Goal: Information Seeking & Learning: Learn about a topic

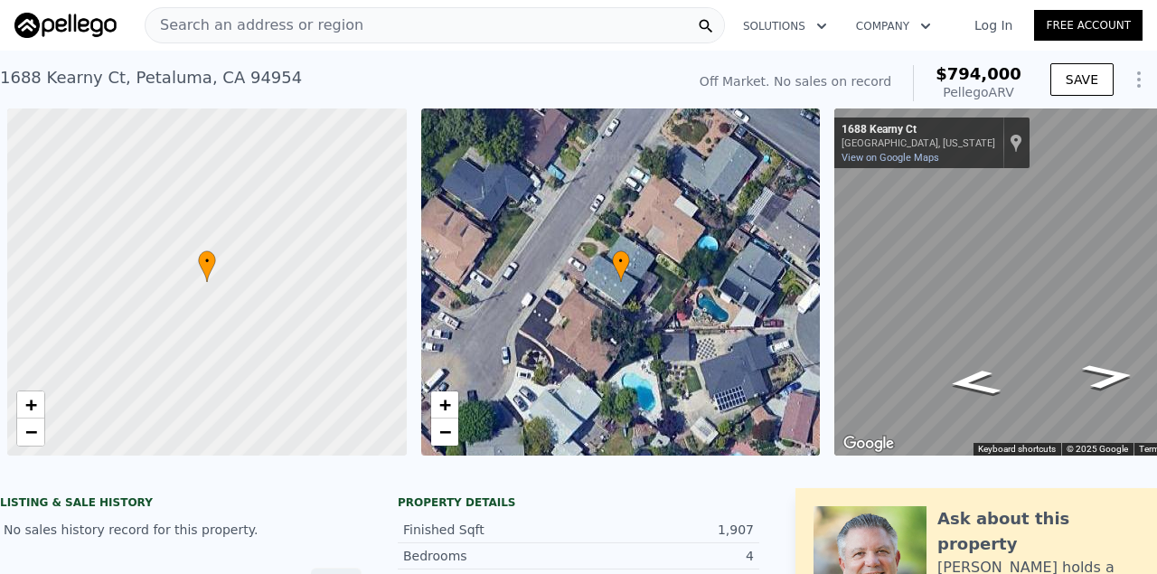
scroll to position [0, 105]
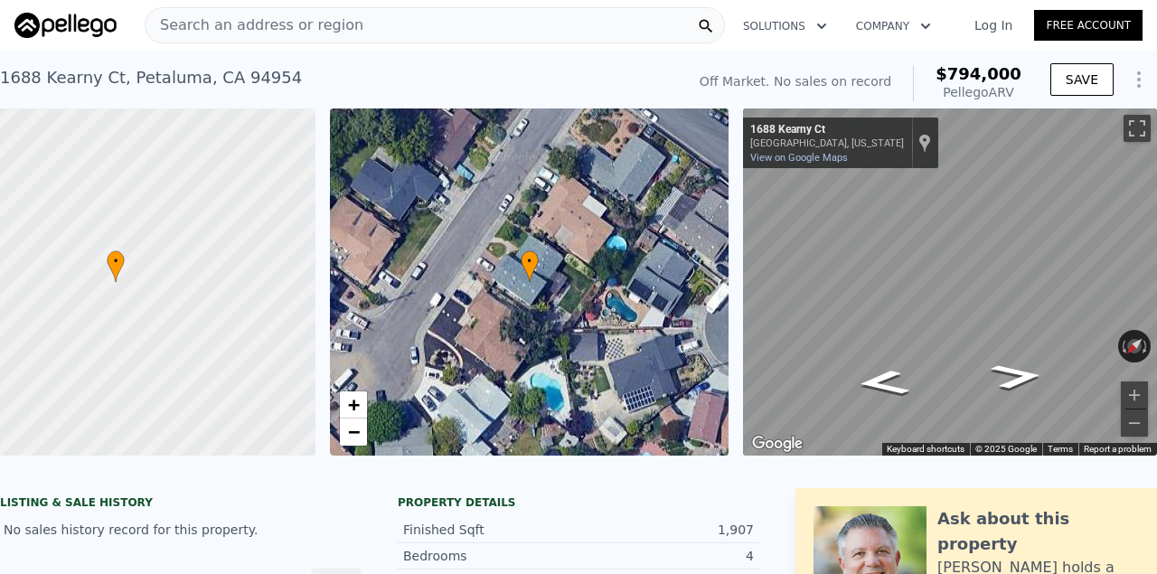
click at [252, 71] on div "1688 Kearny Ct , Petaluma , CA 94954" at bounding box center [151, 77] width 302 height 25
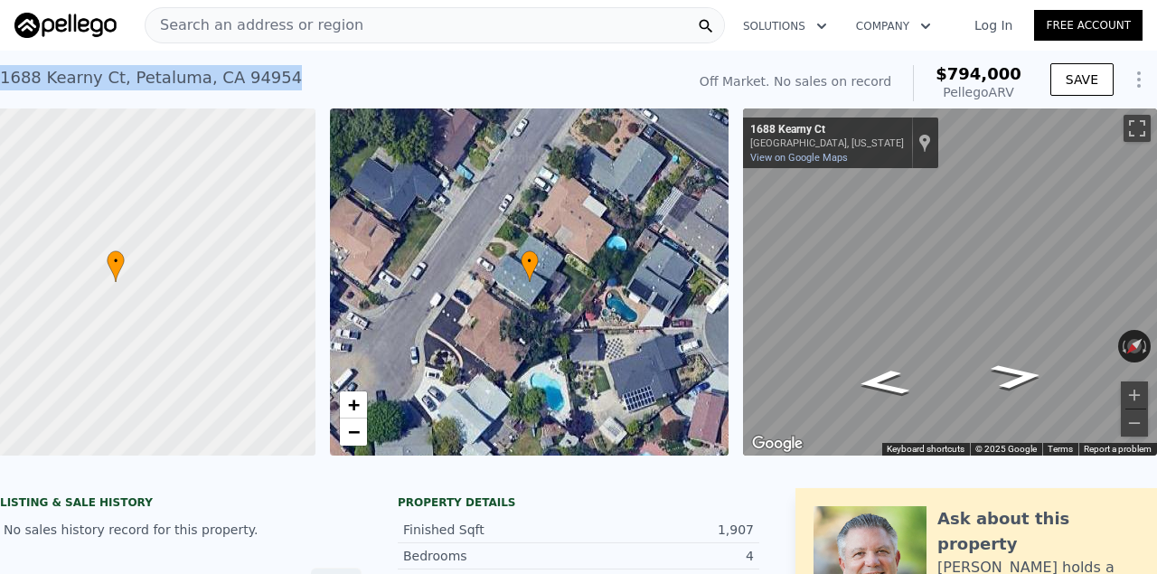
click at [252, 71] on div "1688 Kearny Ct , Petaluma , CA 94954" at bounding box center [151, 77] width 302 height 25
copy div "1688 Kearny Ct , Petaluma , CA 94954 No sales on record (~ARV $794k )"
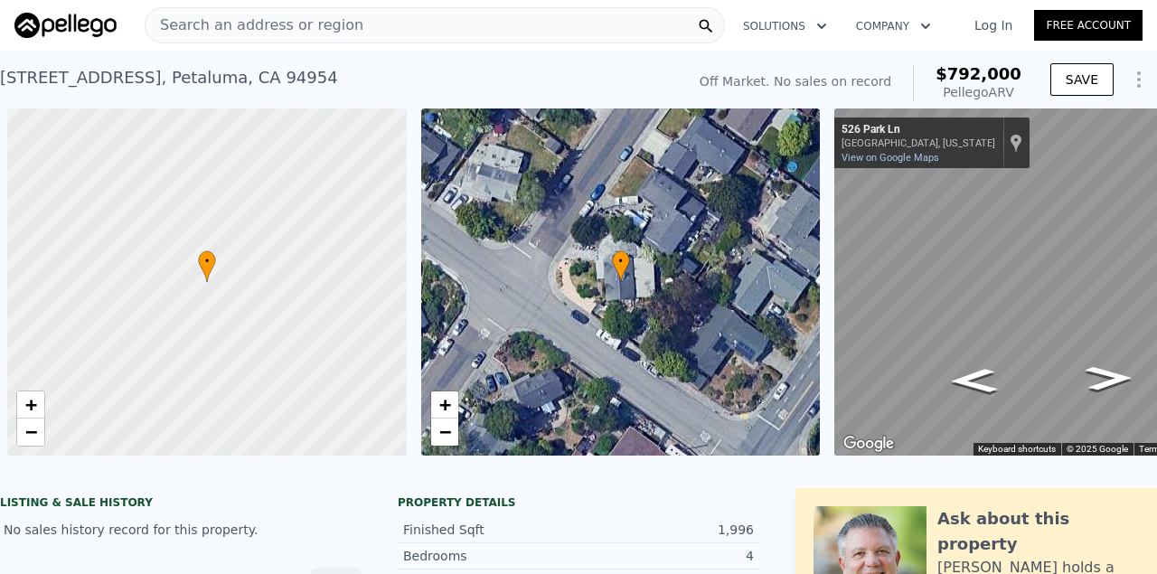
scroll to position [0, 105]
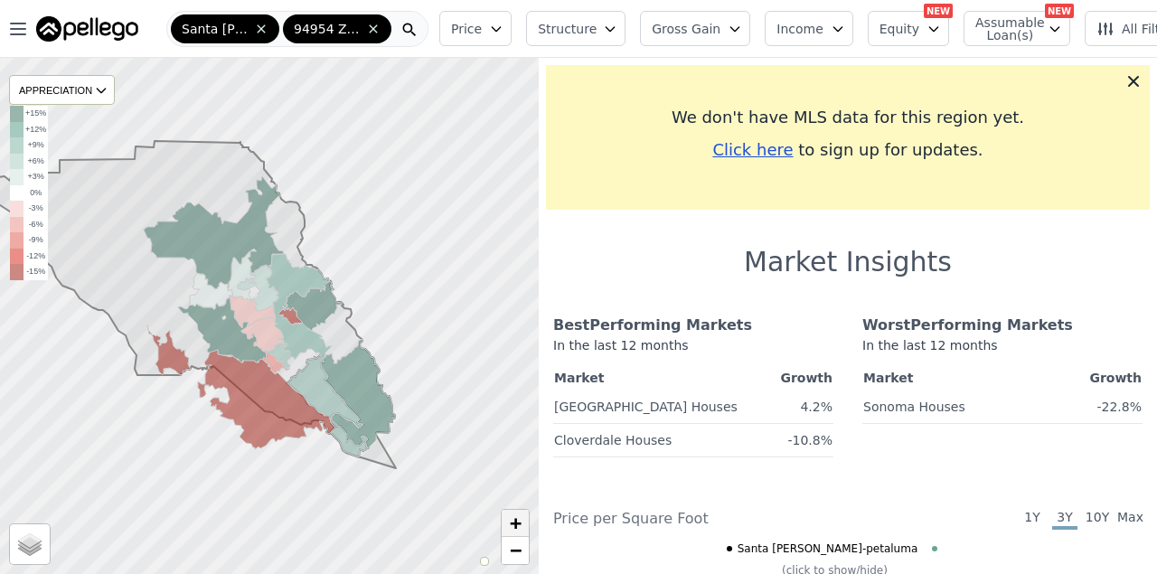
click at [516, 523] on span "+" at bounding box center [516, 523] width 12 height 23
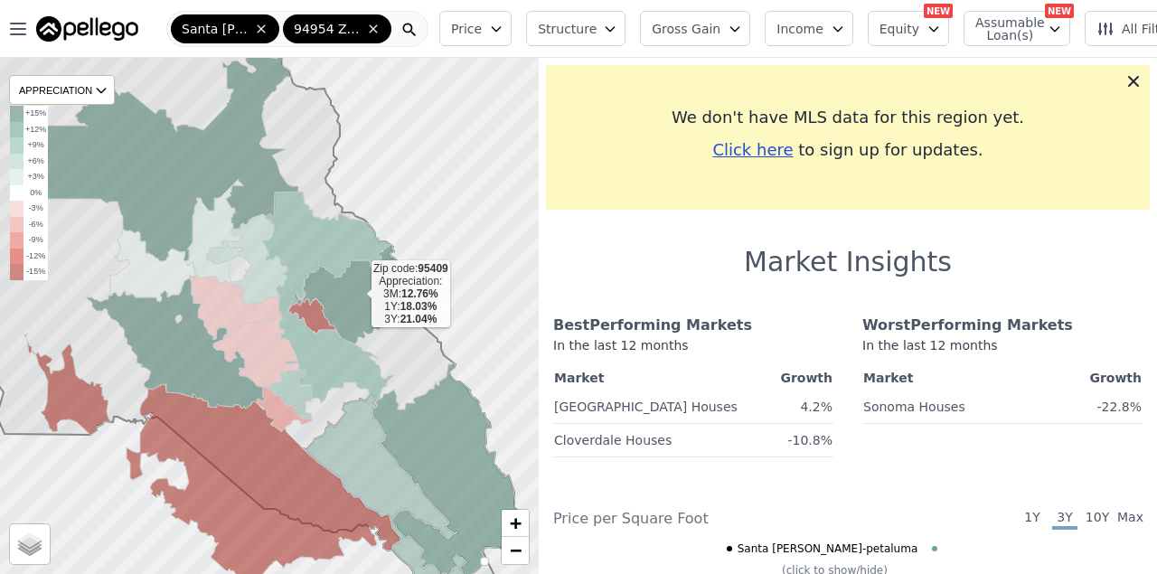
click at [352, 304] on icon at bounding box center [354, 294] width 121 height 99
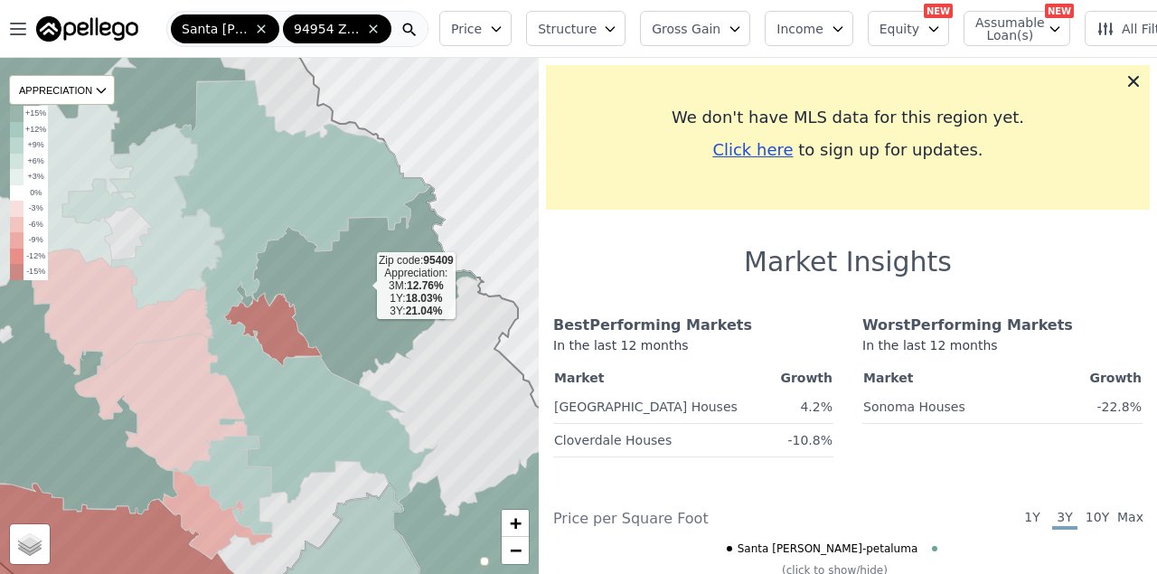
click at [352, 304] on icon at bounding box center [356, 286] width 241 height 200
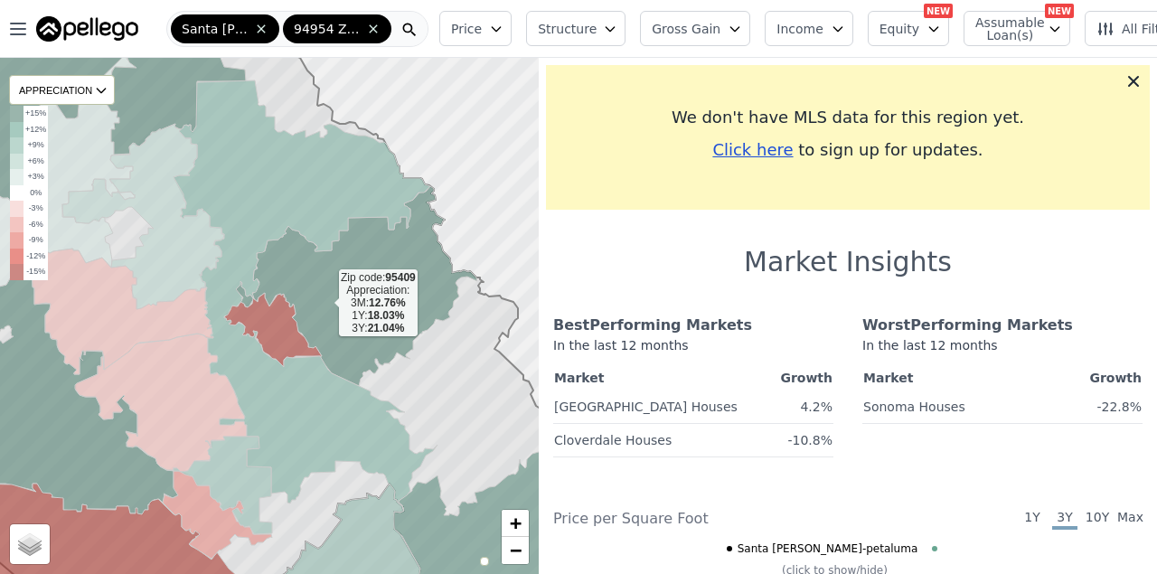
click at [325, 305] on icon at bounding box center [356, 286] width 241 height 200
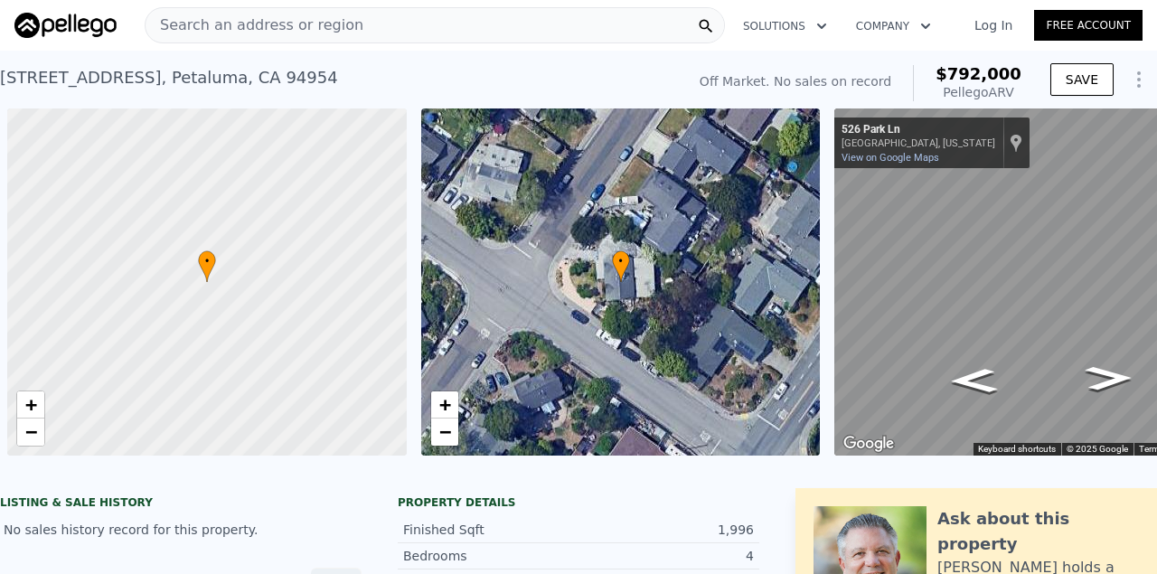
scroll to position [0, 105]
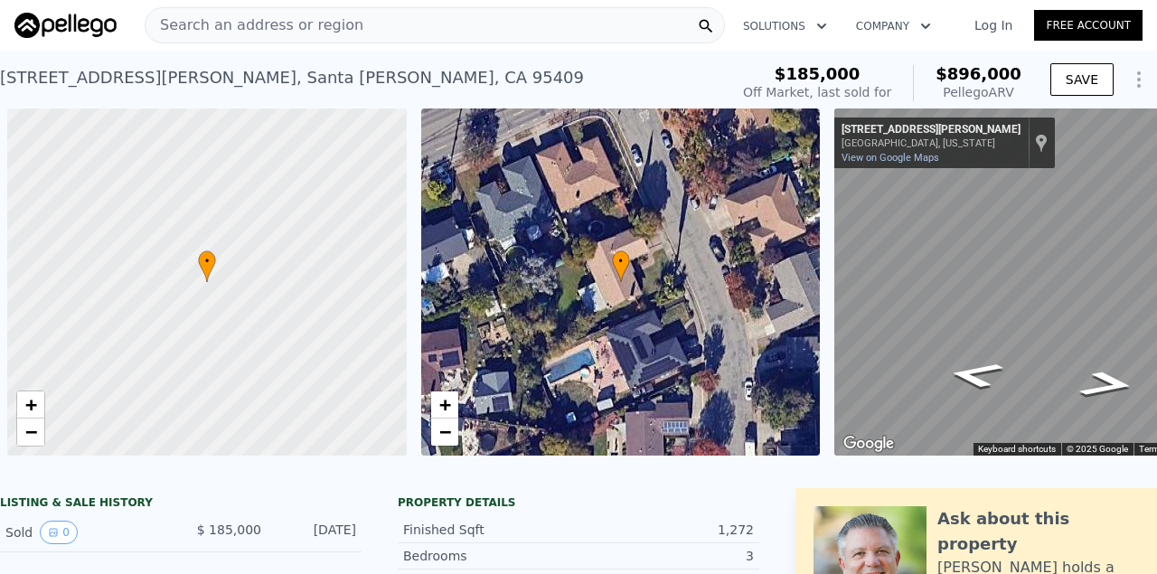
scroll to position [0, 105]
